Goal: Find specific page/section

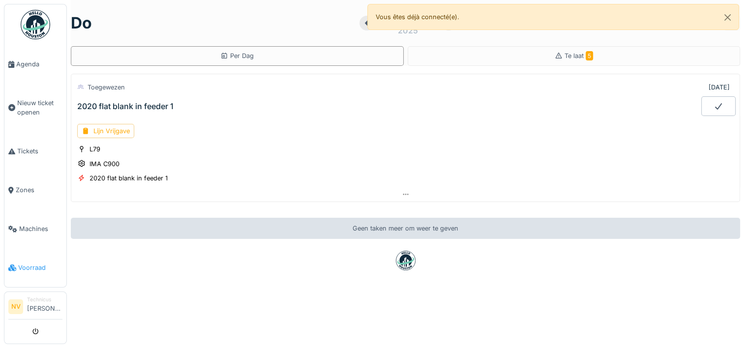
click at [31, 263] on span "Voorraad" at bounding box center [40, 267] width 44 height 9
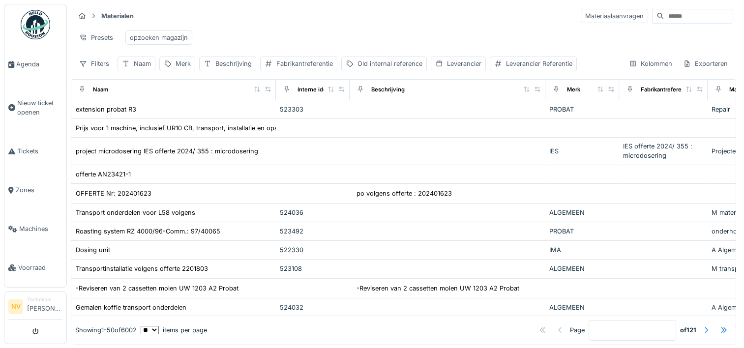
click at [664, 20] on input at bounding box center [698, 16] width 68 height 14
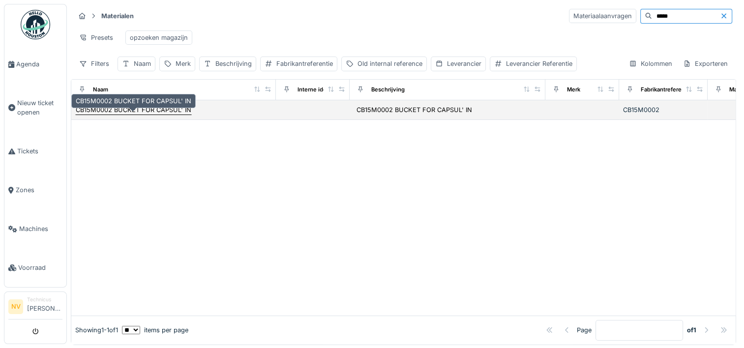
type input "*****"
click at [182, 115] on div "CB15M0002 BUCKET FOR CAPSUL' IN" at bounding box center [134, 109] width 116 height 9
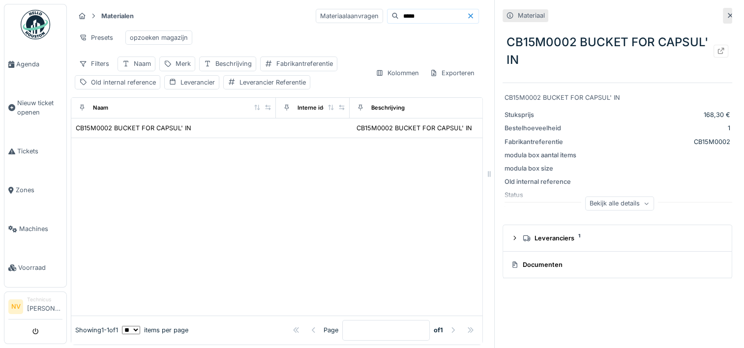
click at [588, 201] on div "Bekijk alle details" at bounding box center [620, 203] width 69 height 14
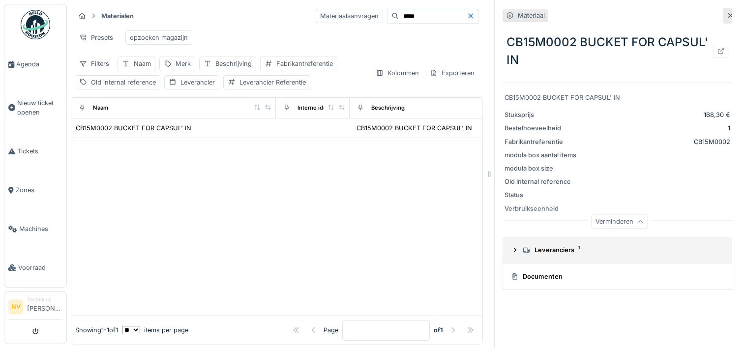
click at [511, 249] on icon at bounding box center [515, 250] width 8 height 6
